Goal: Task Accomplishment & Management: Manage account settings

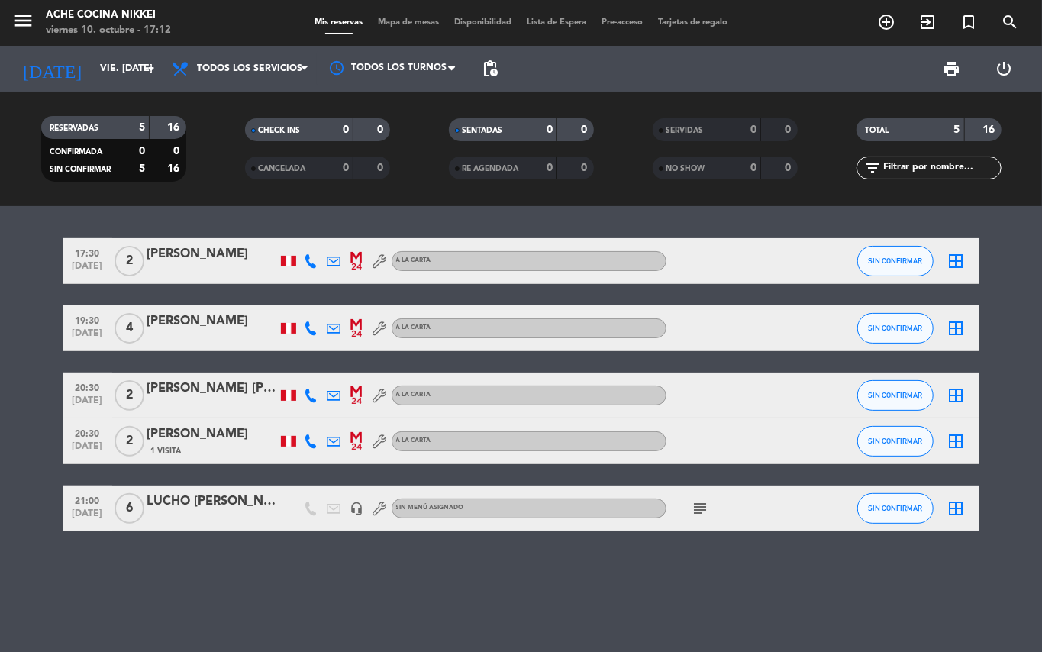
click at [99, 56] on input "vie. [DATE]" at bounding box center [156, 69] width 129 height 26
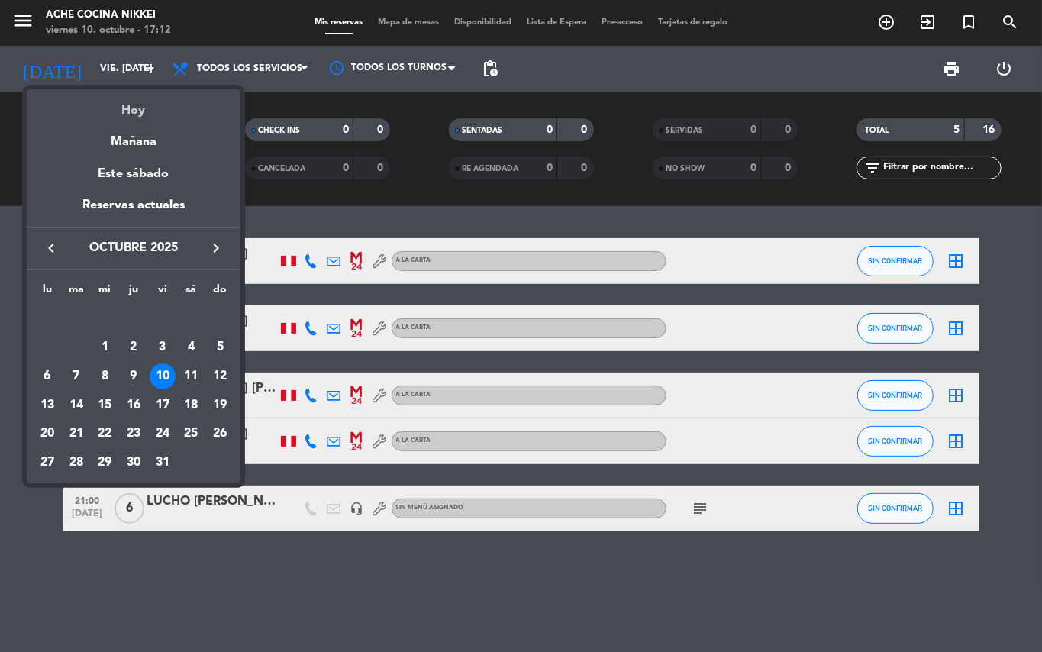
click at [131, 105] on div "Hoy" at bounding box center [134, 104] width 214 height 31
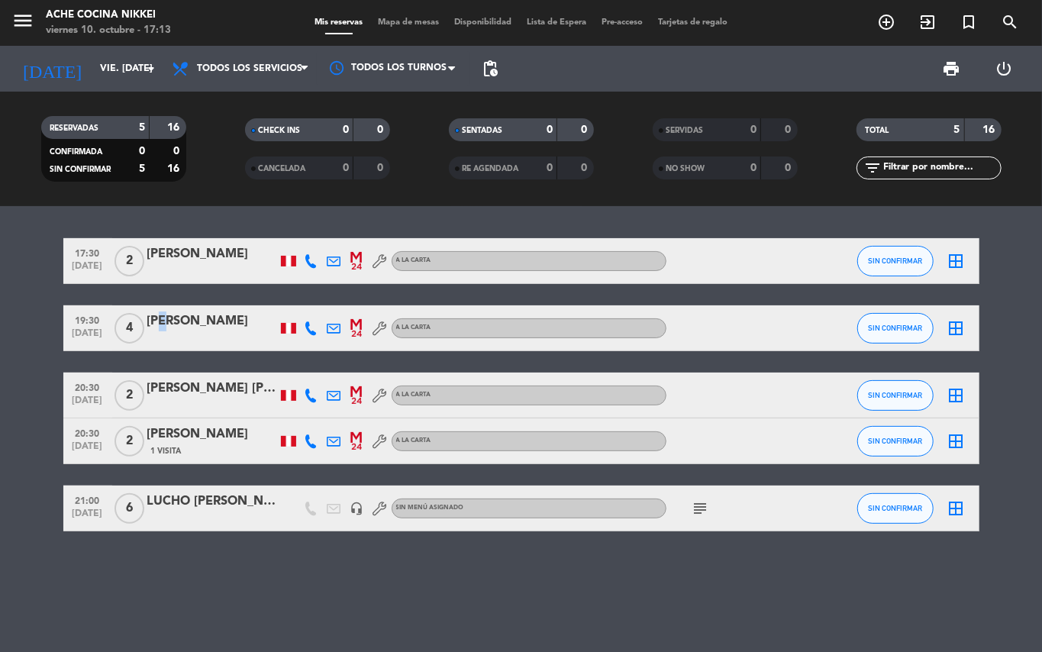
click at [162, 324] on div "[PERSON_NAME]" at bounding box center [212, 322] width 130 height 20
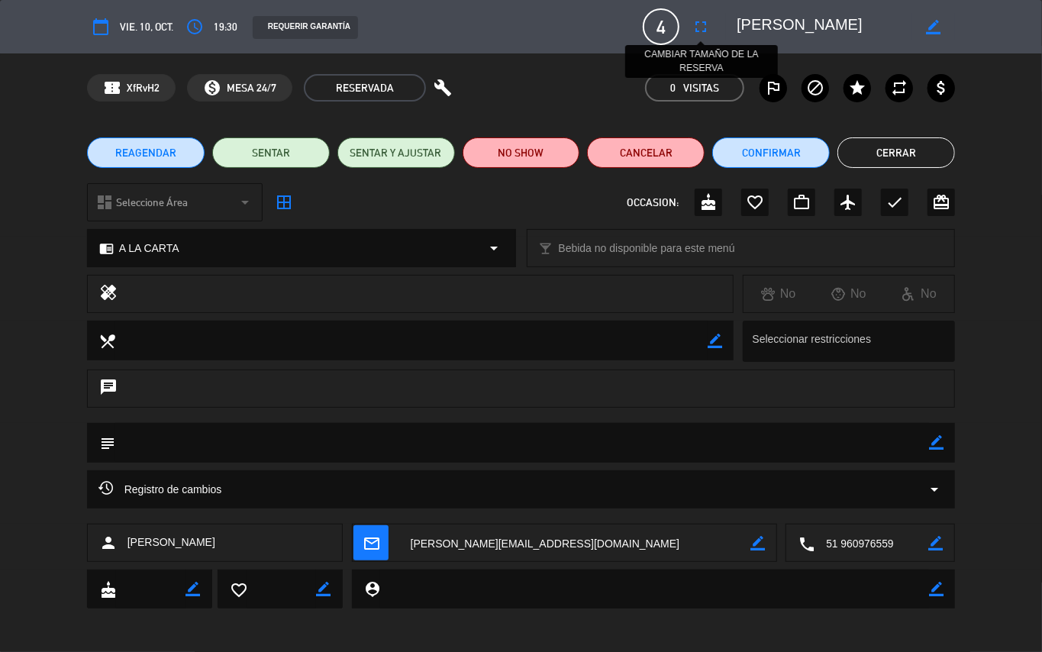
click at [706, 25] on icon "fullscreen" at bounding box center [701, 27] width 18 height 18
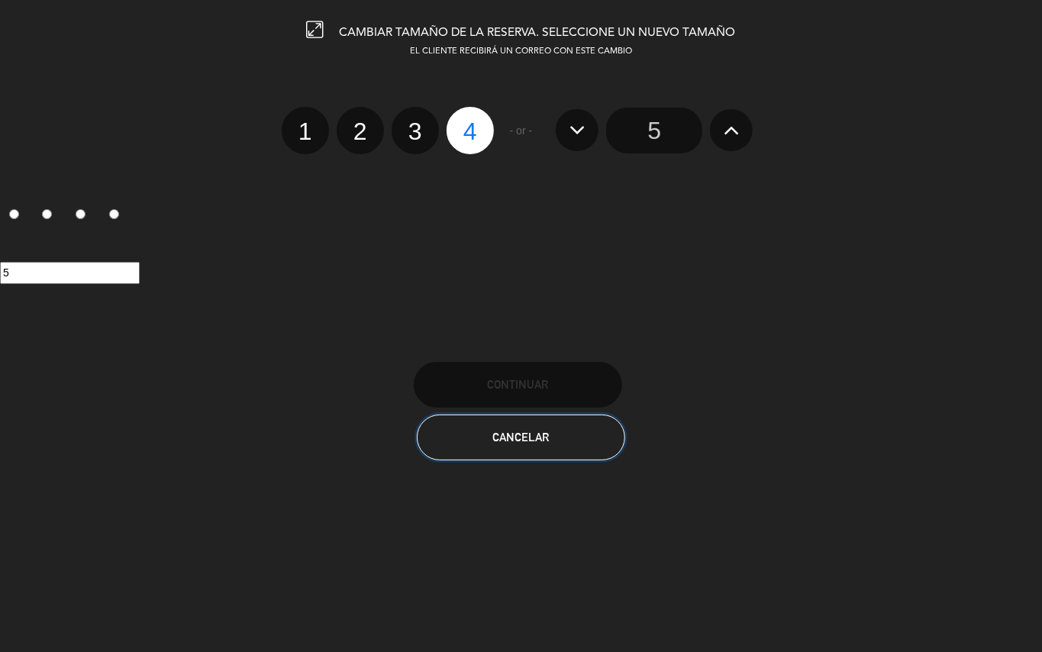
click at [573, 431] on button "Cancelar" at bounding box center [521, 438] width 208 height 46
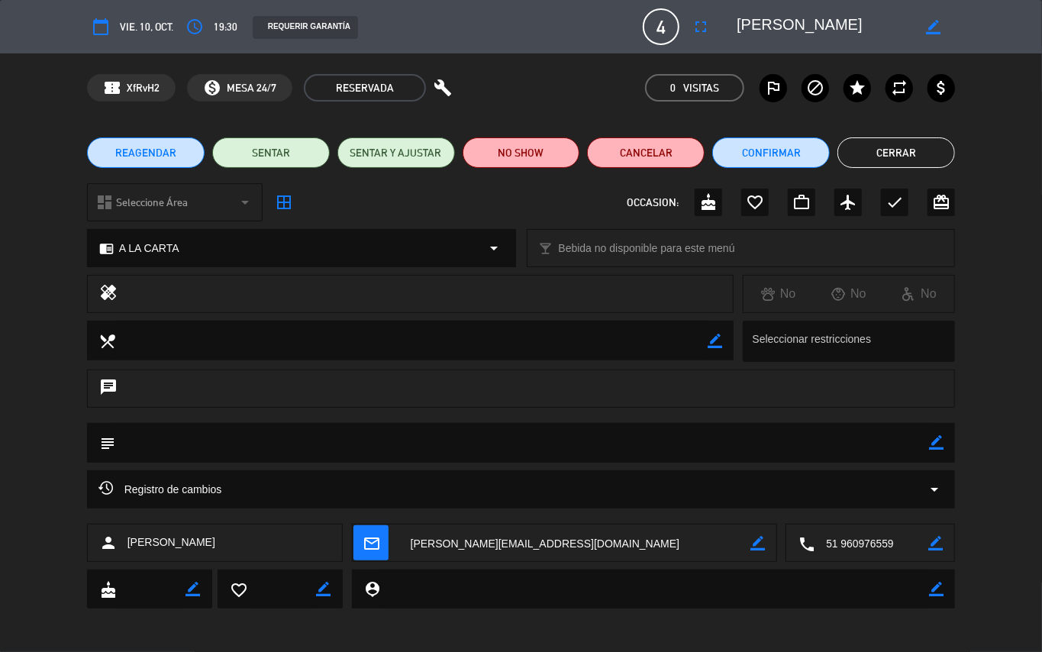
click at [921, 151] on button "Cerrar" at bounding box center [897, 152] width 118 height 31
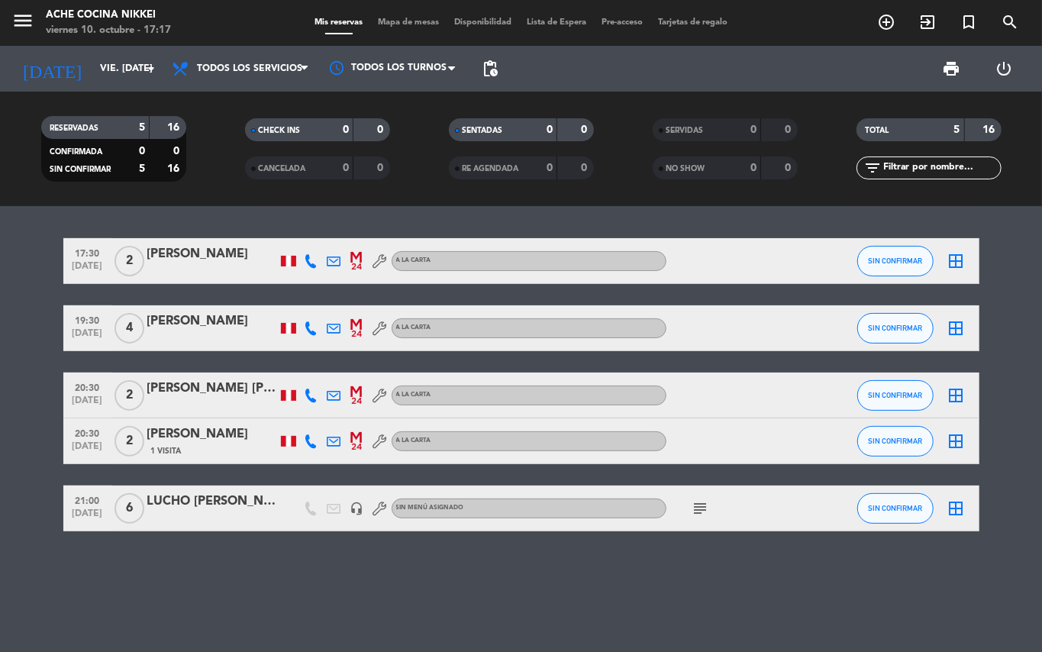
click at [223, 324] on div "[PERSON_NAME]" at bounding box center [212, 322] width 130 height 20
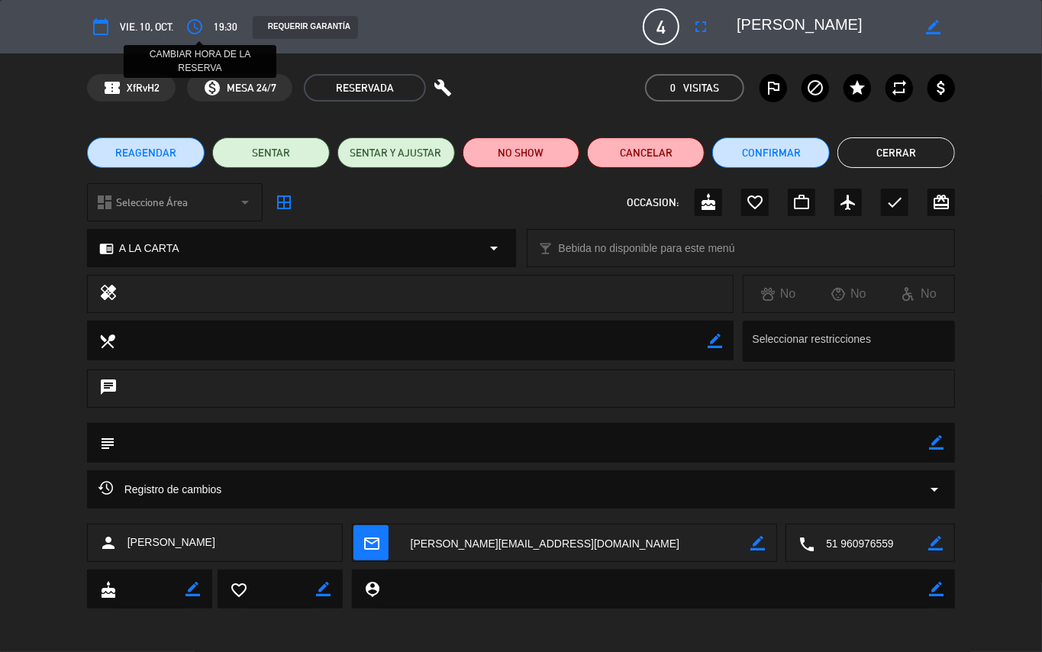
click at [202, 21] on icon "access_time" at bounding box center [195, 27] width 18 height 18
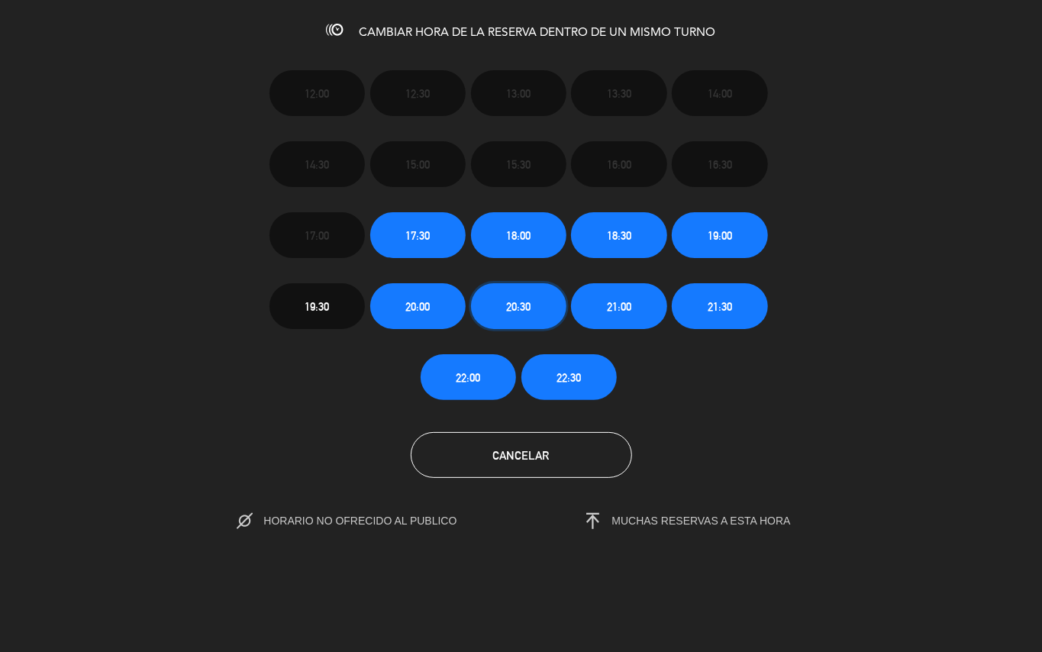
click at [518, 313] on span "20:30" at bounding box center [518, 307] width 24 height 18
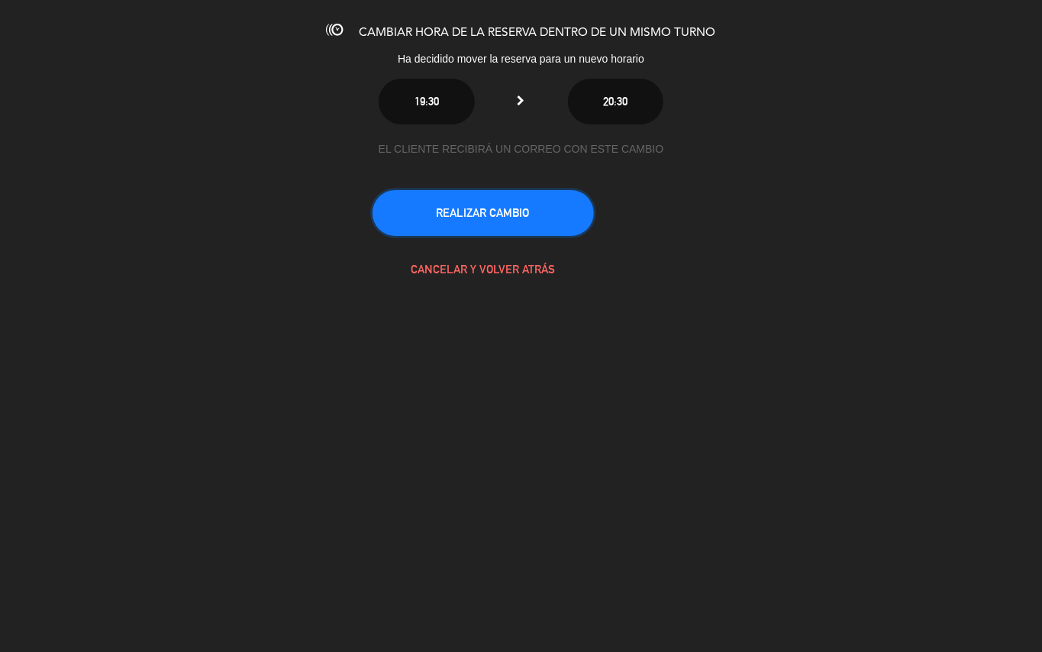
click at [486, 218] on button "REALIZAR CAMBIO" at bounding box center [483, 213] width 221 height 46
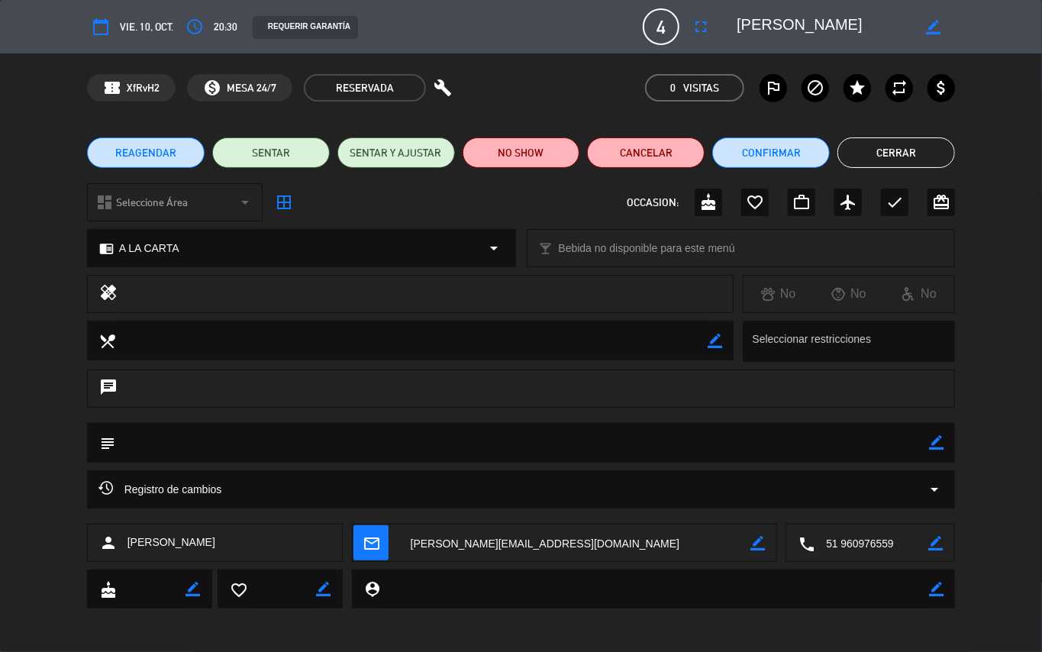
click at [883, 139] on button "Cerrar" at bounding box center [897, 152] width 118 height 31
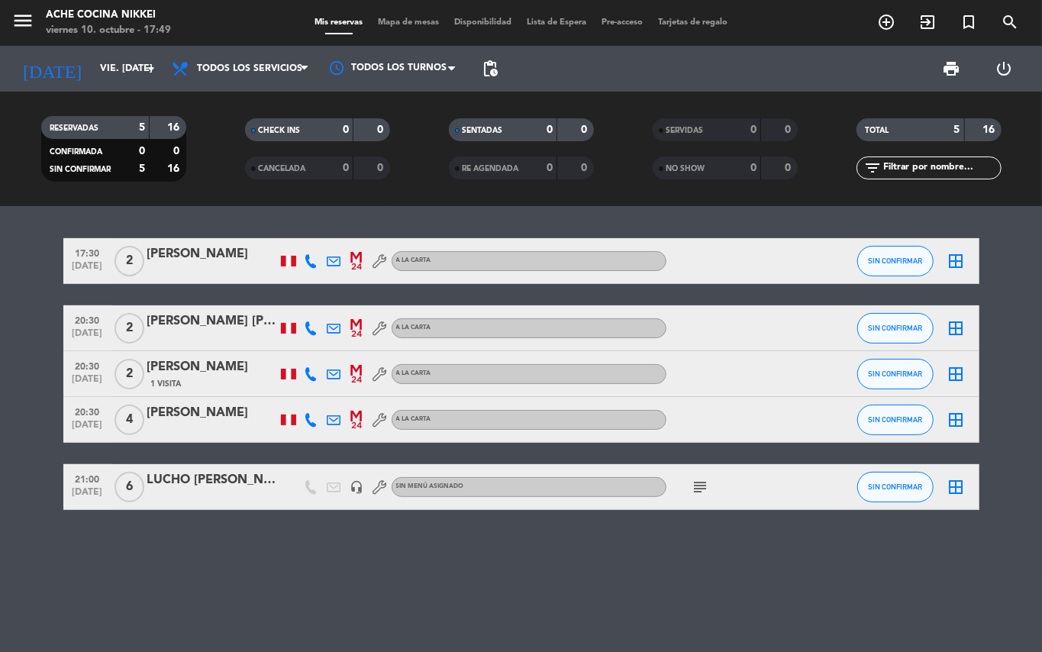
click at [218, 263] on div "[PERSON_NAME]" at bounding box center [212, 254] width 130 height 20
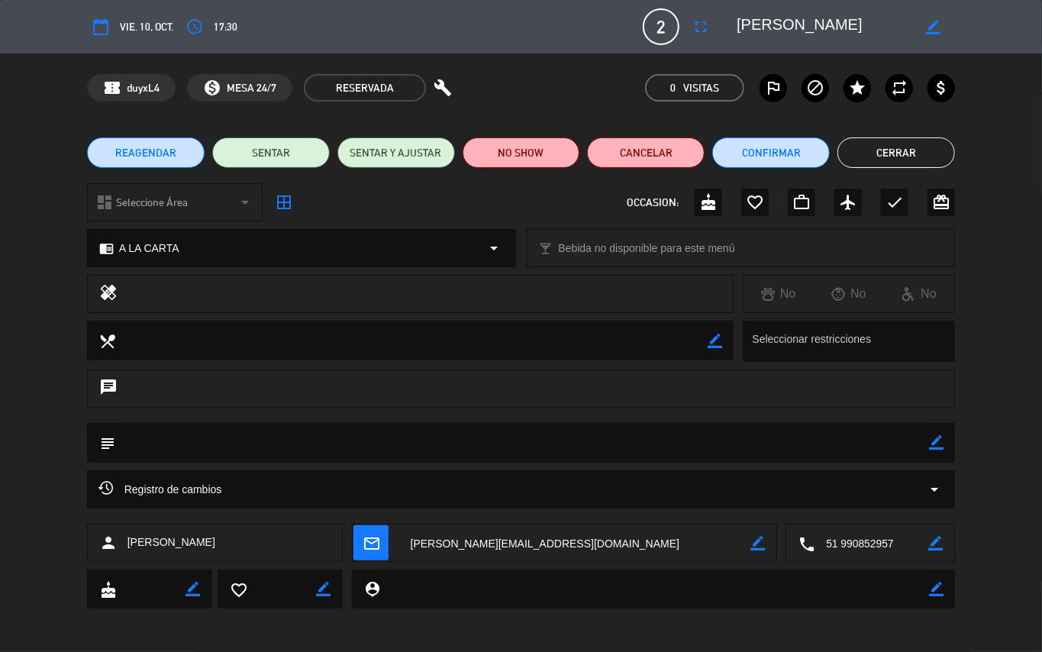
click at [915, 148] on button "Cerrar" at bounding box center [897, 152] width 118 height 31
